Goal: Information Seeking & Learning: Learn about a topic

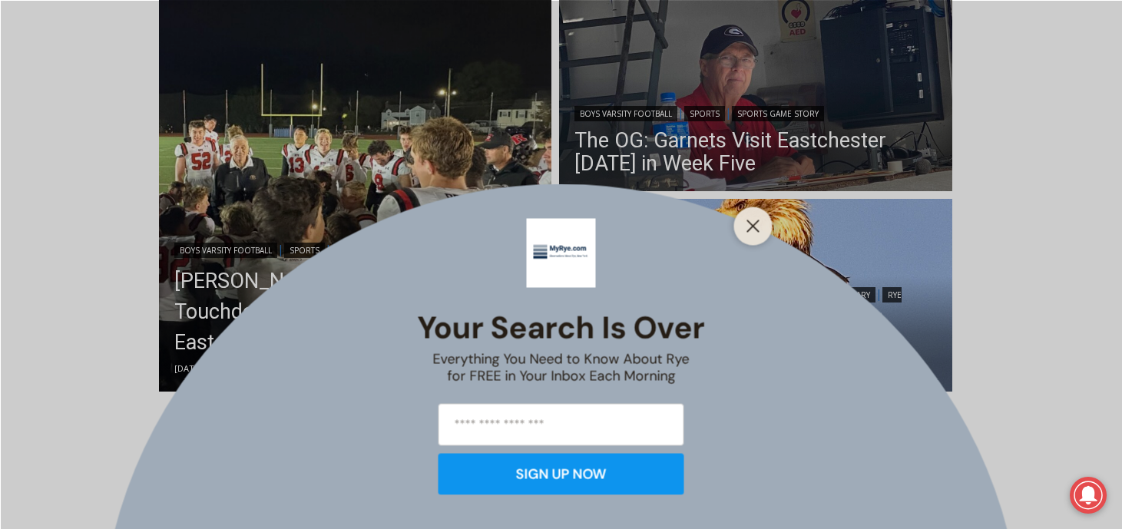
scroll to position [433, 0]
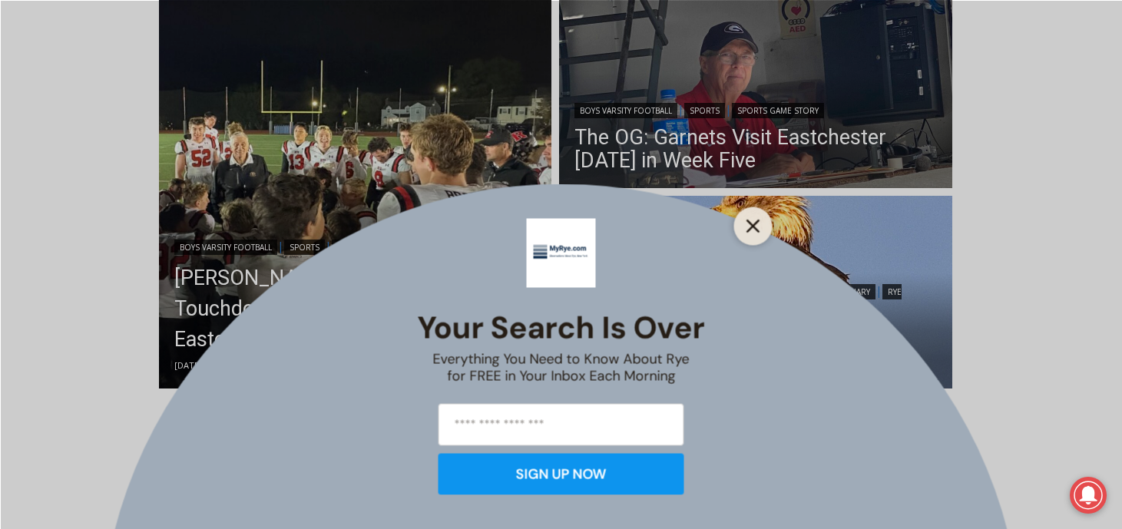
click at [759, 224] on icon "Close" at bounding box center [754, 226] width 14 height 14
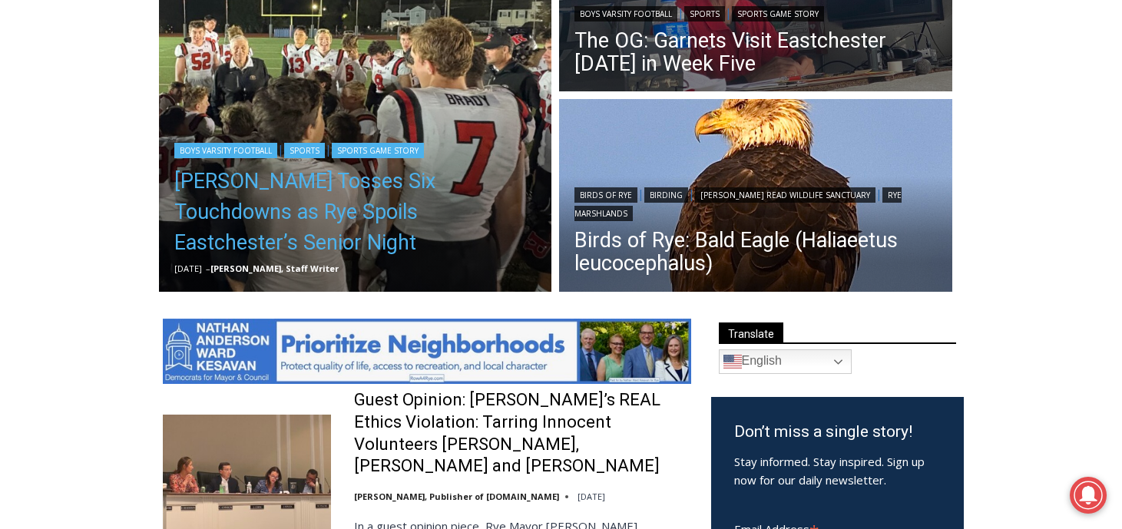
scroll to position [557, 0]
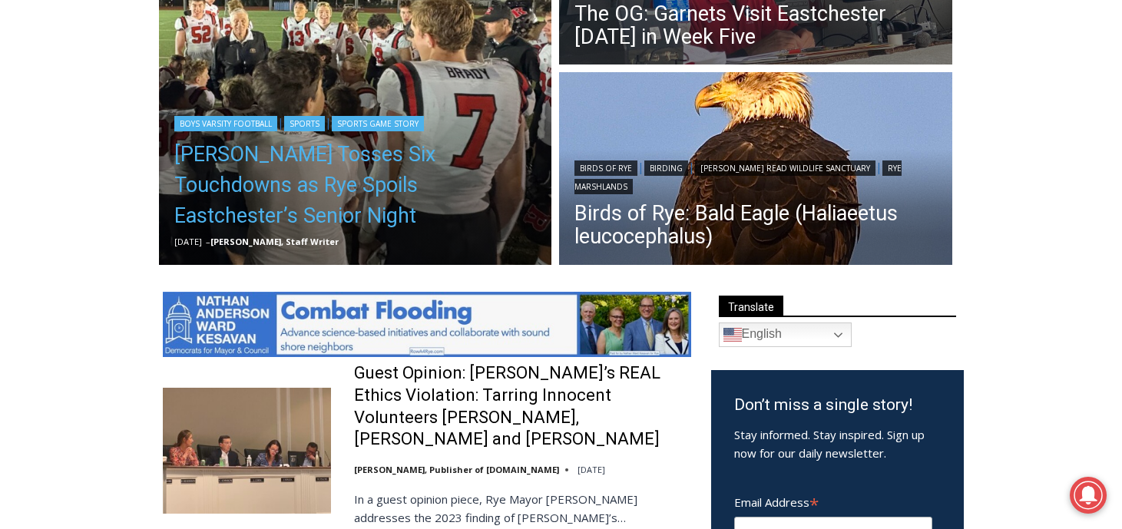
click at [459, 192] on link "[PERSON_NAME] Tosses Six Touchdowns as Rye Spoils Eastchester’s Senior Night" at bounding box center [355, 185] width 363 height 92
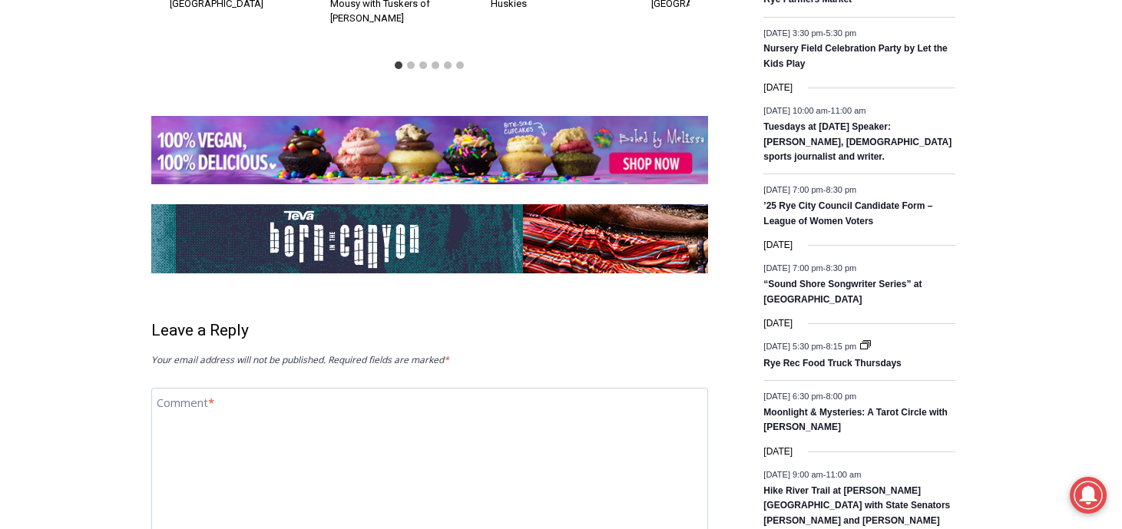
scroll to position [2220, 0]
